Goal: Task Accomplishment & Management: Complete application form

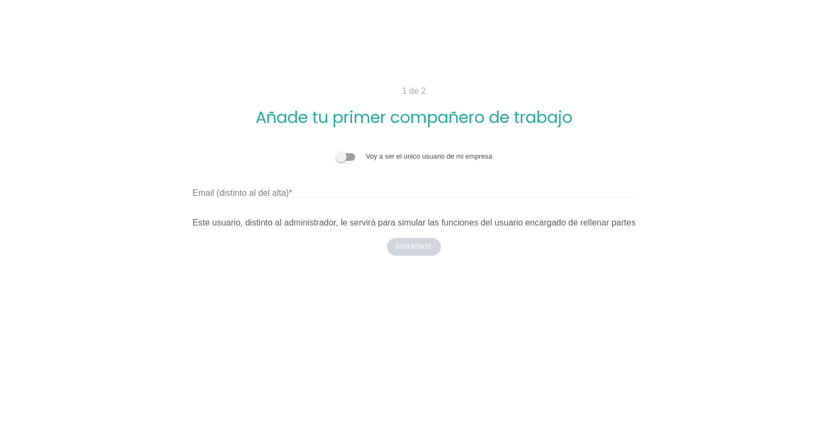
click at [278, 191] on label "Email (distinto al del alta)" at bounding box center [243, 193] width 100 height 13
click at [278, 191] on input "Email (distinto al del alta)" at bounding box center [414, 188] width 443 height 17
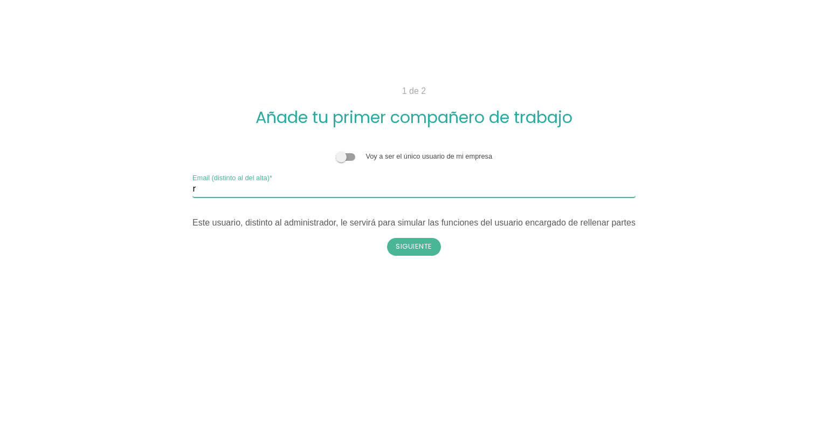
type input "raulfernandez.cr1999@gmail.com"
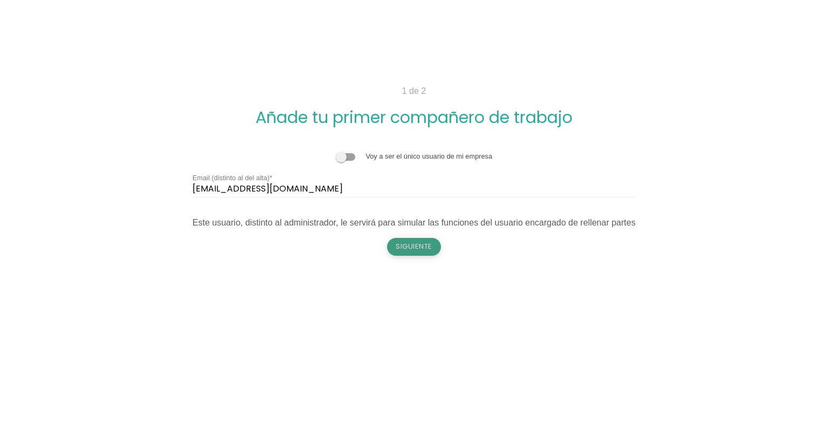
click at [408, 245] on button "Siguiente" at bounding box center [414, 246] width 54 height 17
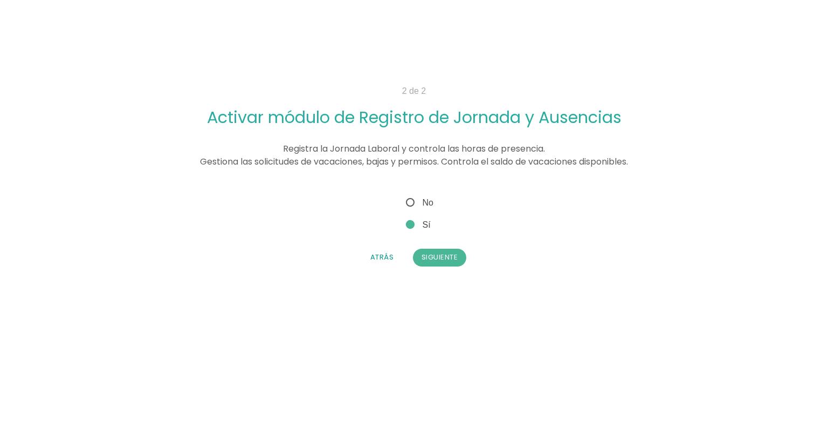
click at [413, 200] on span "No" at bounding box center [419, 202] width 30 height 13
click at [411, 200] on input "No" at bounding box center [407, 199] width 7 height 7
radio input "true"
click at [434, 255] on button "Siguiente" at bounding box center [440, 257] width 54 height 17
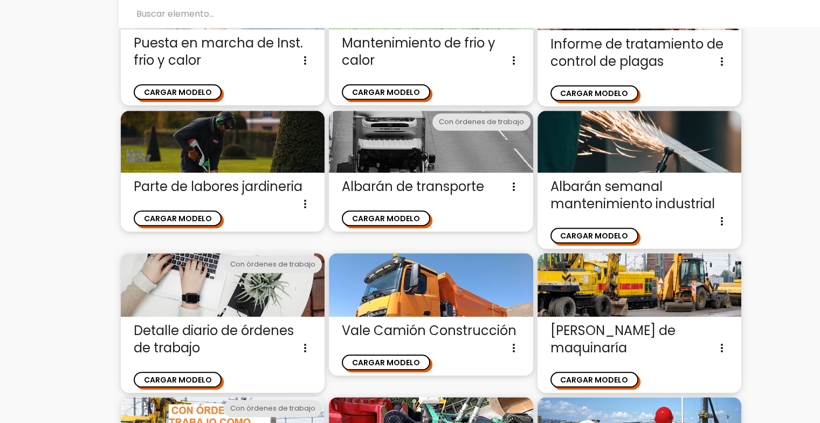
scroll to position [835, 0]
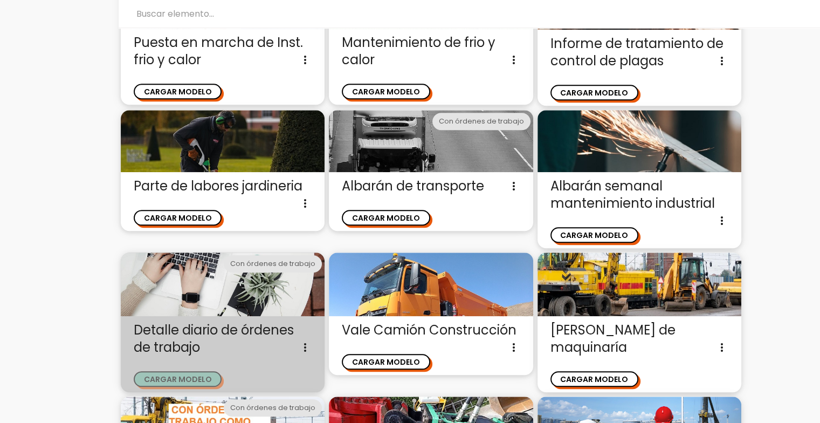
click at [187, 379] on button "CARGAR MODELO" at bounding box center [178, 379] width 88 height 16
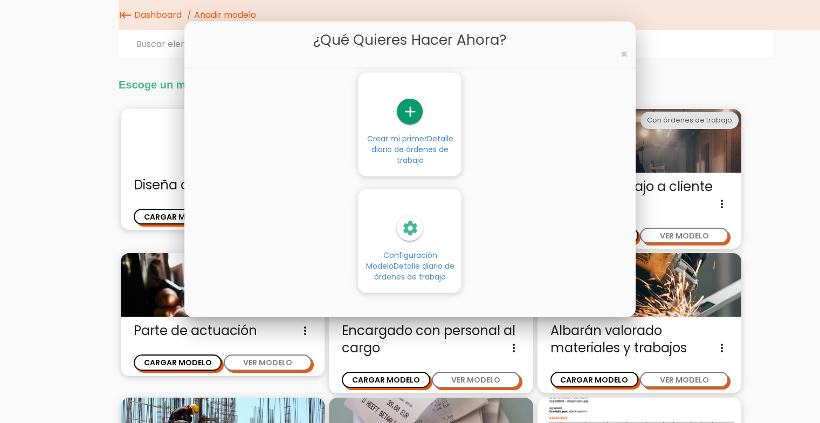
click at [411, 115] on icon "add" at bounding box center [410, 112] width 26 height 26
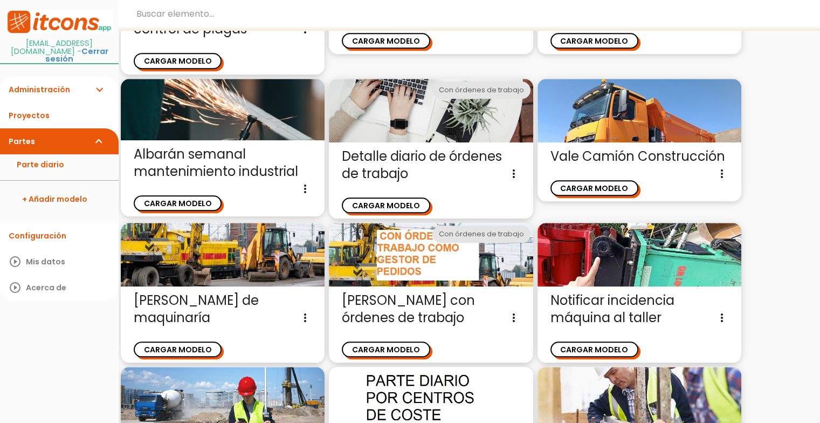
scroll to position [961, 0]
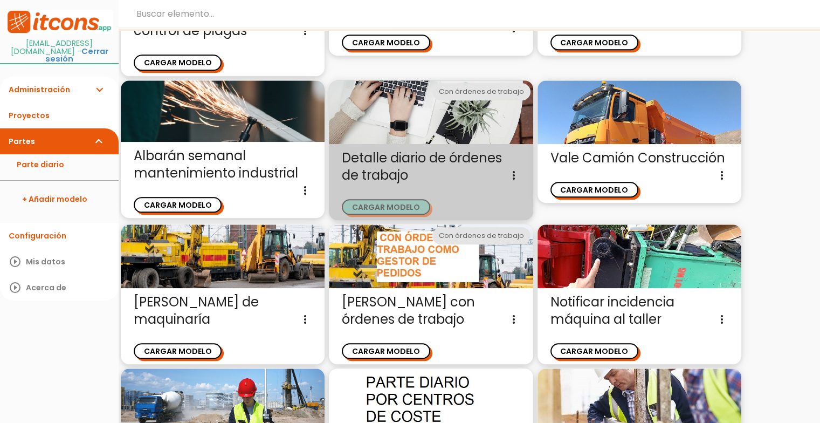
click at [399, 199] on button "CARGAR MODELO" at bounding box center [386, 207] width 88 height 16
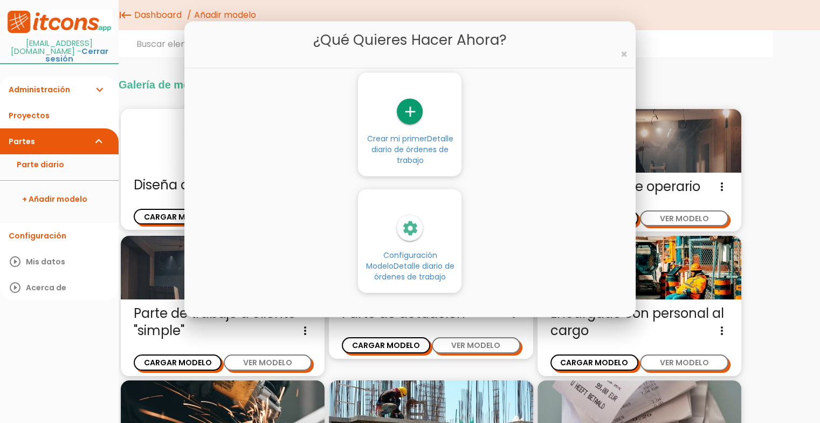
click at [414, 113] on icon "add" at bounding box center [410, 112] width 26 height 26
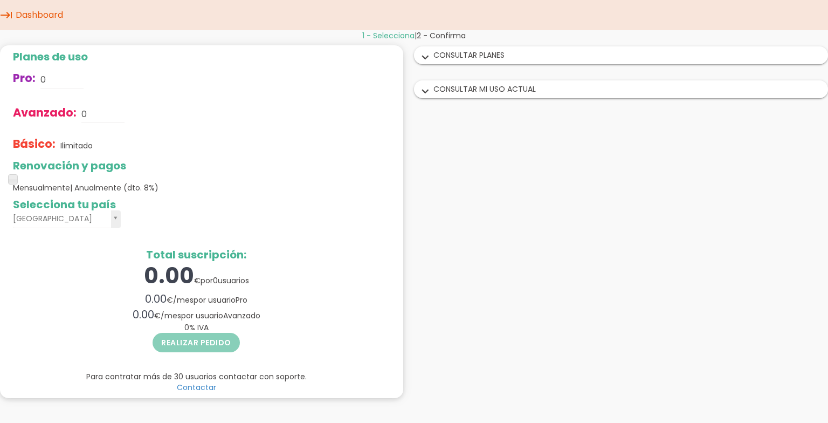
click at [1, 6] on icon "keyboard_tab" at bounding box center [6, 15] width 13 height 30
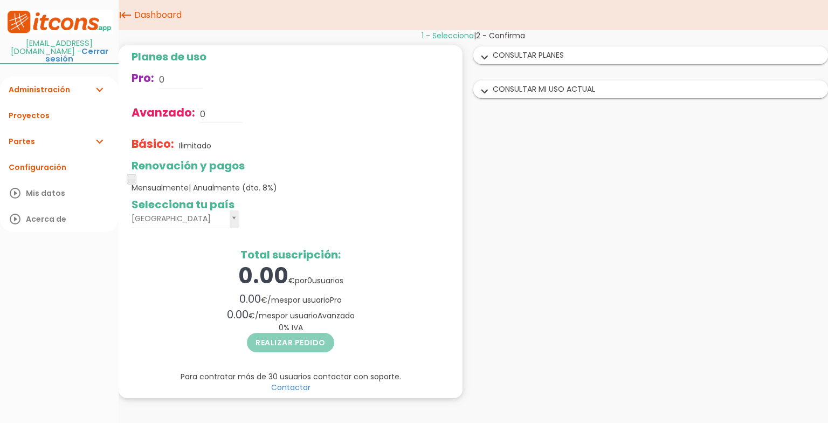
click at [126, 13] on icon "keyboard_tab" at bounding box center [125, 15] width 13 height 30
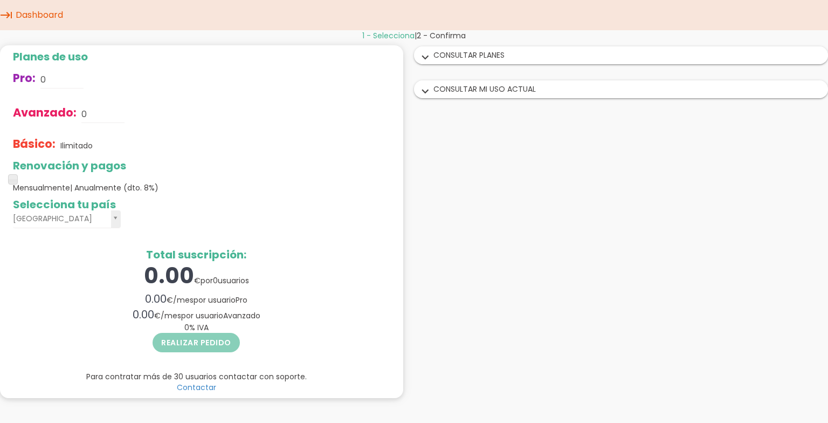
click at [547, 369] on div "1 - Selecciona | 2 - Confirma Planes de uso Pro: 0 Avanzado: 0 Básico: Ilimitad…" at bounding box center [414, 218] width 828 height 376
drag, startPoint x: 547, startPoint y: 369, endPoint x: 530, endPoint y: 334, distance: 38.8
click at [540, 353] on div "1 - Selecciona | 2 - Confirma Planes de uso Pro: 0 Avanzado: 0 Básico: Ilimitad…" at bounding box center [414, 218] width 828 height 376
click at [434, 51] on icon "expand_more" at bounding box center [425, 58] width 17 height 14
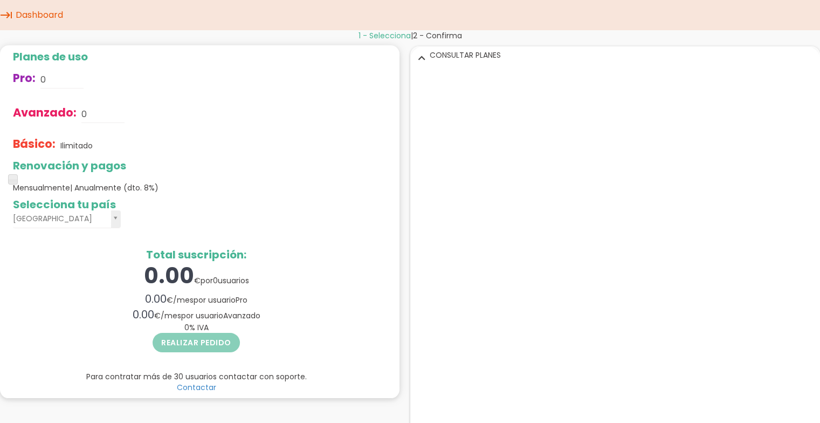
click at [421, 53] on icon "expand_more" at bounding box center [421, 58] width 17 height 14
